Goal: Find specific page/section: Find specific page/section

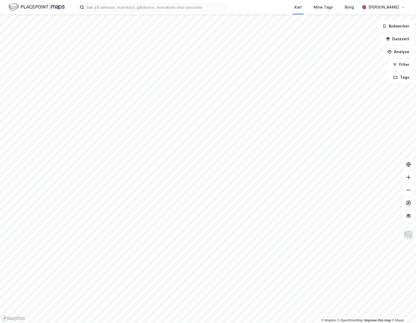
click at [162, 11] on div "Kart Mine Tags Bolig [PERSON_NAME]" at bounding box center [208, 7] width 416 height 14
click at [166, 7] on input at bounding box center [155, 7] width 143 height 8
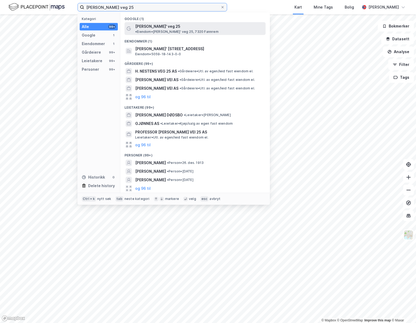
type input "[PERSON_NAME] veg 25"
click at [181, 30] on span "• Eiendom • [PERSON_NAME]' veg 25, 7320 Fannrem" at bounding box center [176, 32] width 83 height 4
